Goal: Task Accomplishment & Management: Manage account settings

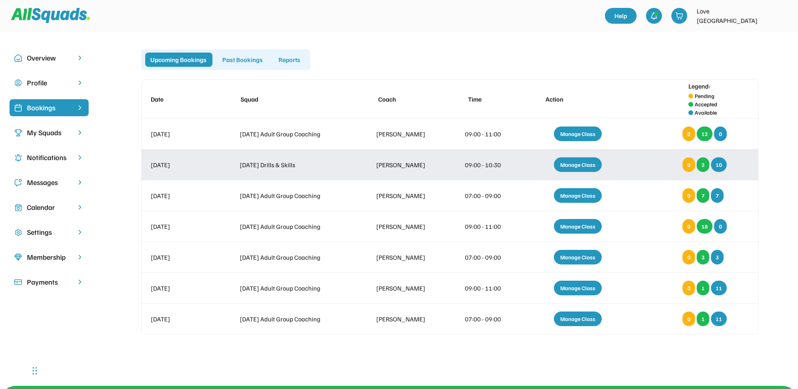
click at [583, 163] on div "Manage Class" at bounding box center [578, 164] width 48 height 15
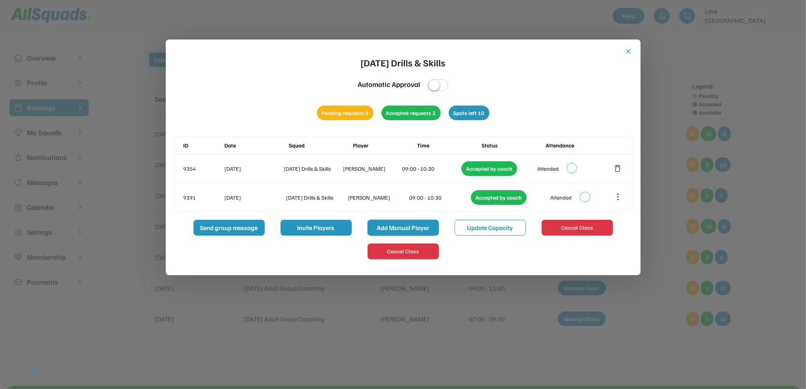
click at [394, 229] on button "Add Manual Player" at bounding box center [403, 228] width 71 height 16
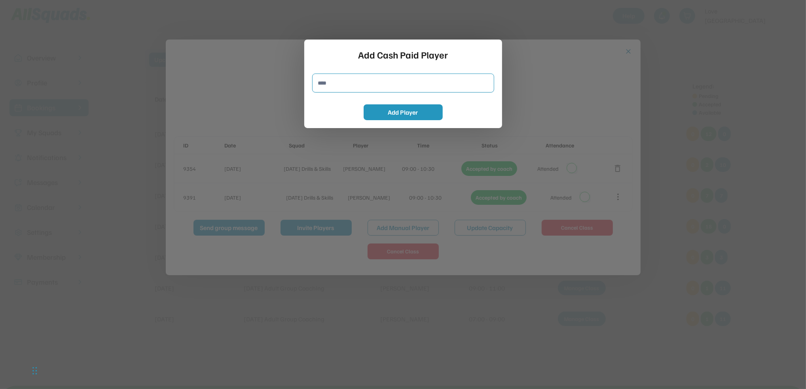
click at [324, 83] on input "input" at bounding box center [403, 83] width 182 height 19
type input "**********"
click at [421, 109] on button "Add Player" at bounding box center [403, 112] width 79 height 16
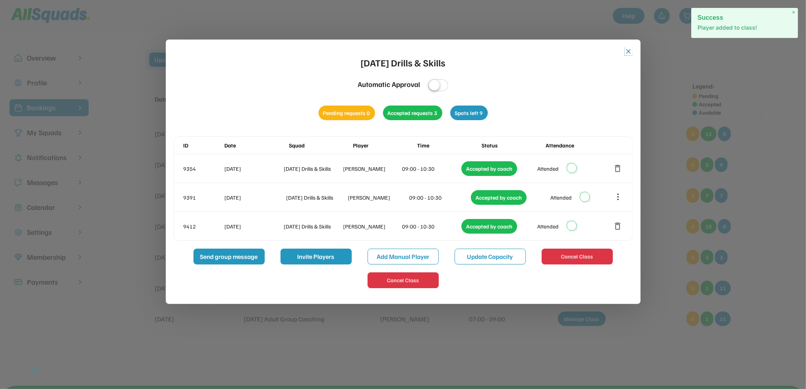
click at [631, 50] on button "close" at bounding box center [629, 51] width 8 height 8
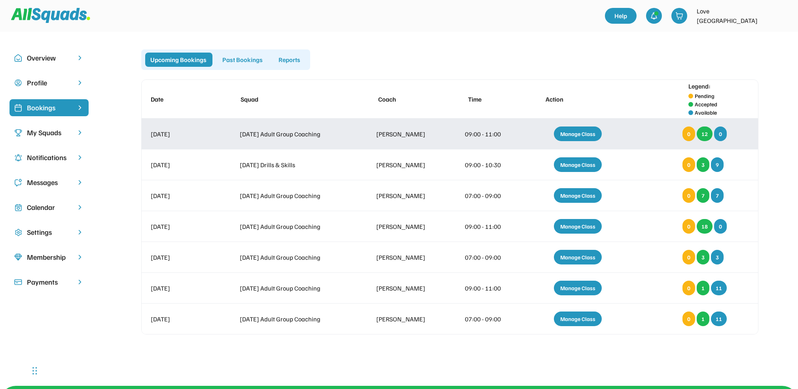
click at [586, 134] on div "Manage Class" at bounding box center [578, 134] width 48 height 15
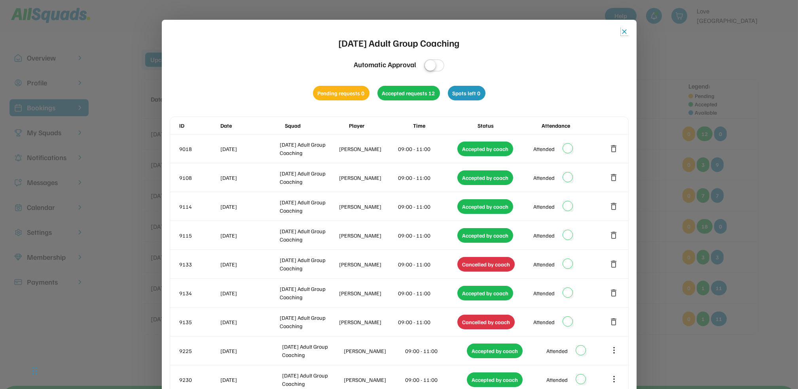
click at [622, 28] on button "close" at bounding box center [625, 32] width 8 height 8
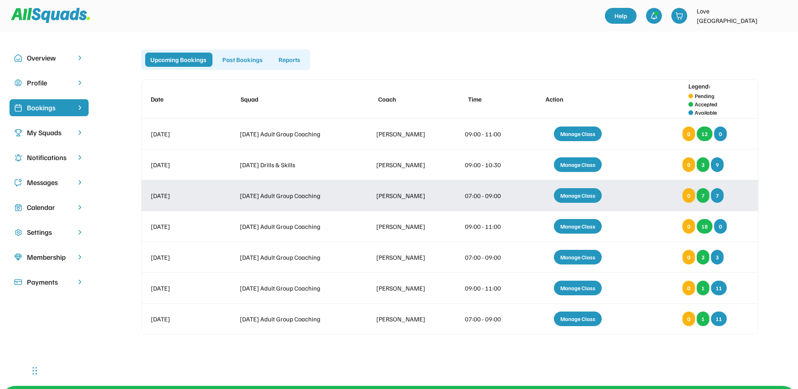
click at [572, 193] on div "Manage Class" at bounding box center [578, 195] width 48 height 15
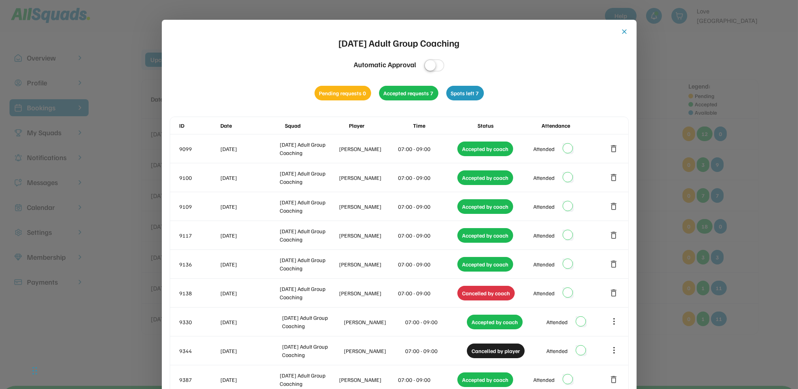
click at [624, 30] on button "close" at bounding box center [625, 32] width 8 height 8
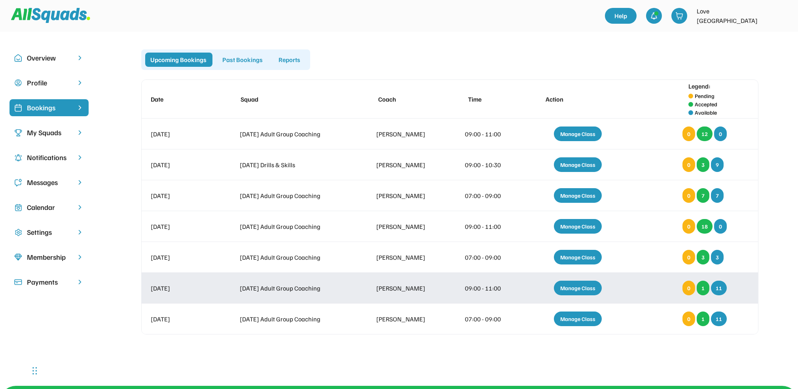
click at [574, 285] on div "Manage Class" at bounding box center [578, 288] width 48 height 15
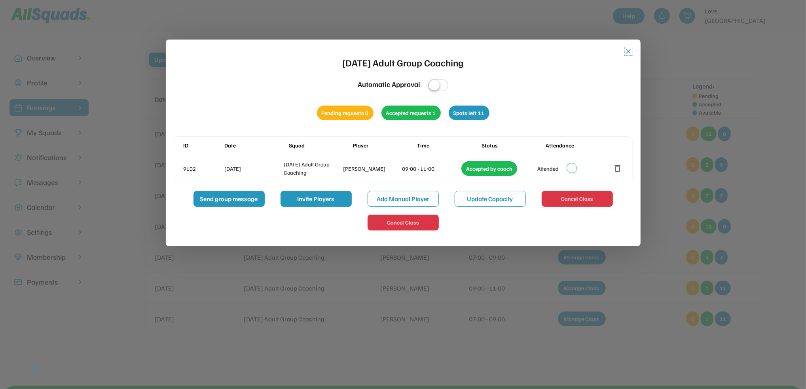
click at [627, 50] on button "close" at bounding box center [629, 51] width 8 height 8
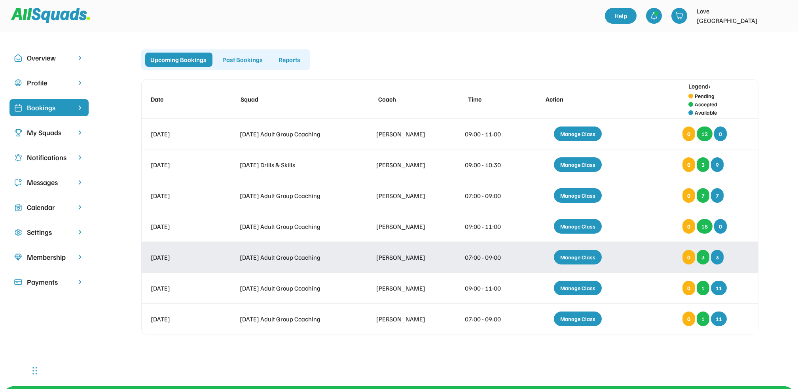
click at [581, 255] on div "Manage Class" at bounding box center [578, 257] width 48 height 15
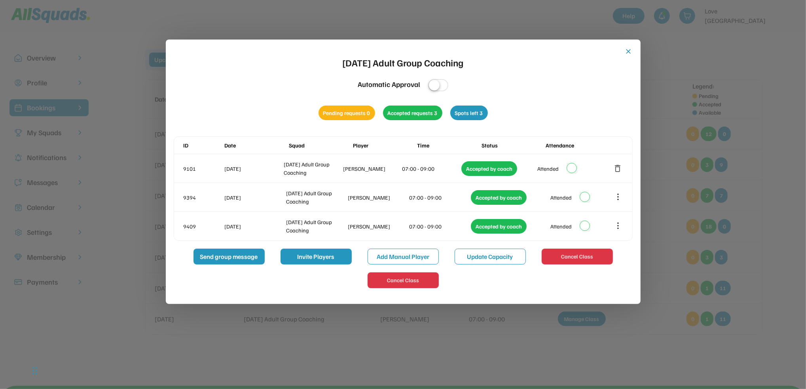
click at [629, 50] on button "close" at bounding box center [629, 51] width 8 height 8
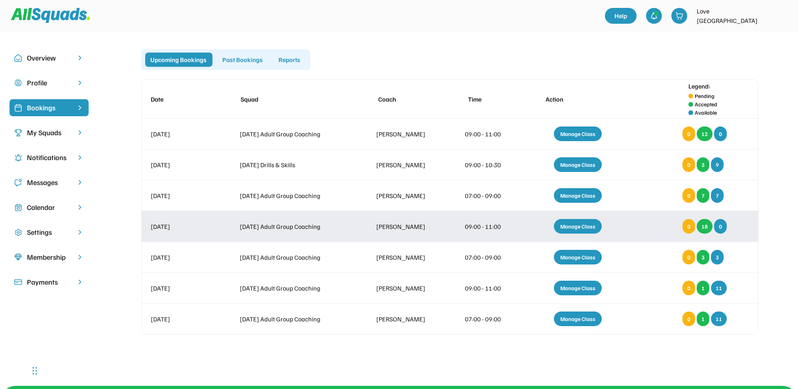
click at [580, 222] on div "Manage Class" at bounding box center [578, 226] width 48 height 15
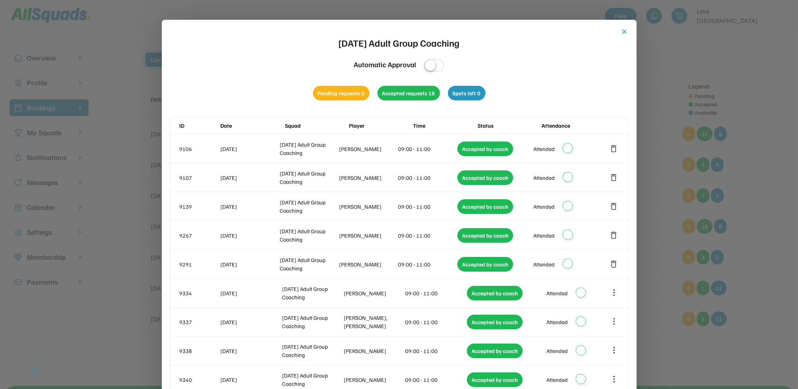
click at [624, 30] on button "close" at bounding box center [625, 32] width 8 height 8
